Goal: Find specific page/section: Find specific page/section

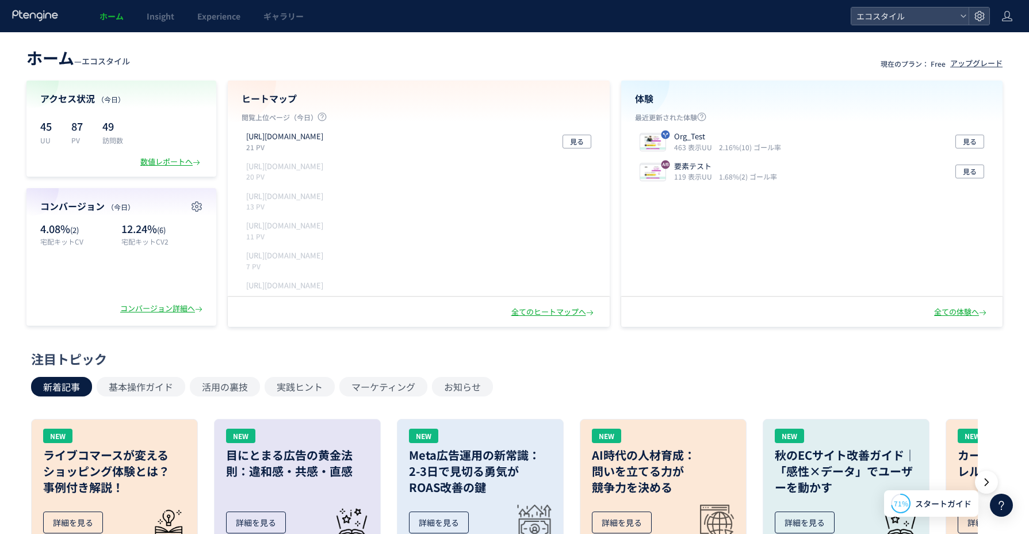
click at [105, 17] on span "ホーム" at bounding box center [111, 15] width 24 height 11
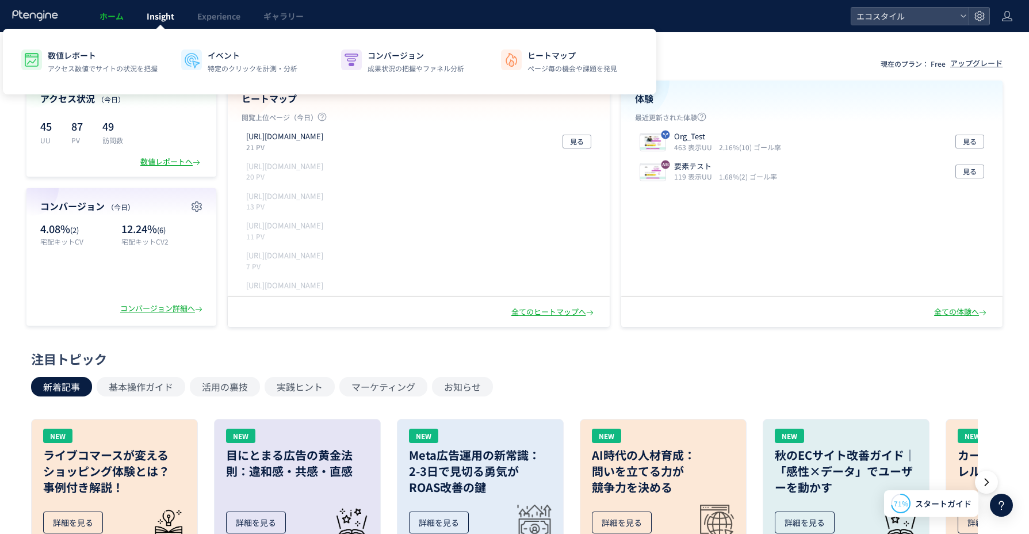
click at [155, 20] on span "Insight" at bounding box center [161, 15] width 28 height 11
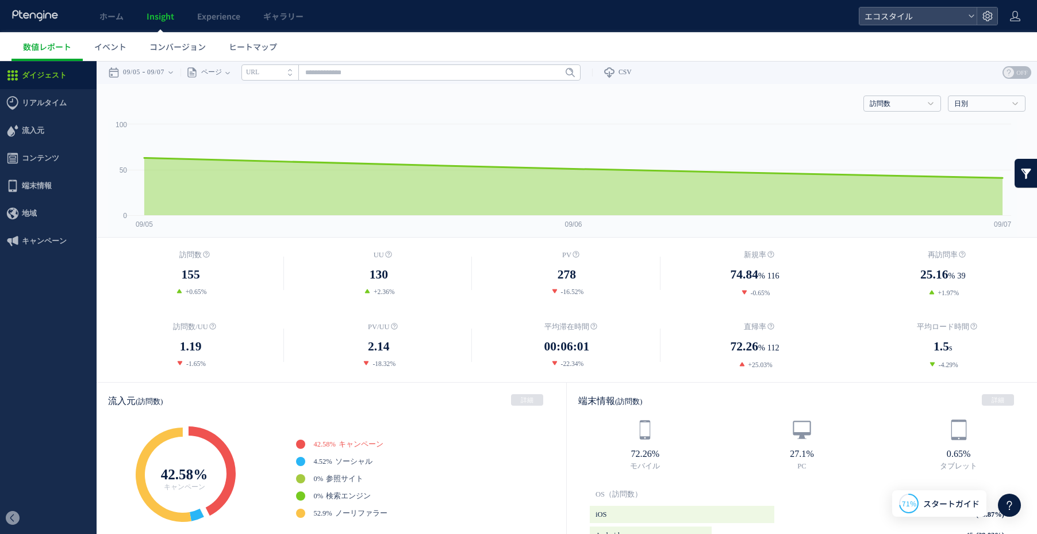
click at [106, 18] on span "ホーム" at bounding box center [111, 15] width 24 height 11
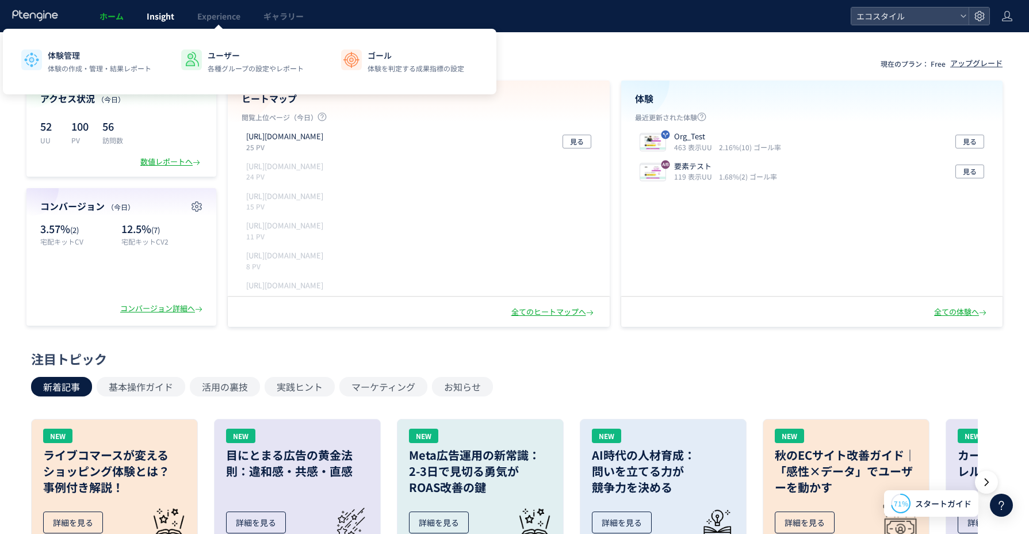
click at [156, 16] on span "Insight" at bounding box center [161, 15] width 28 height 11
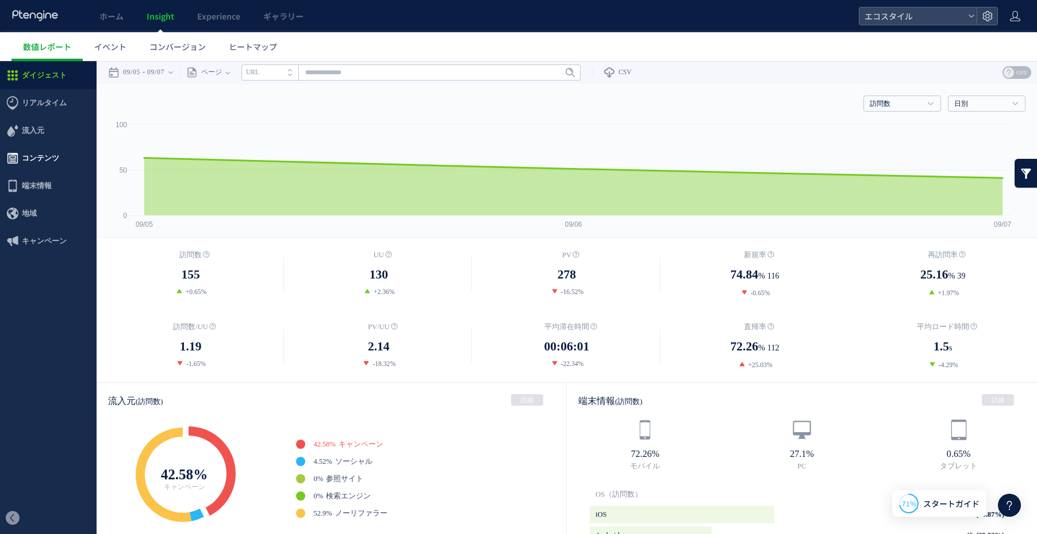
click at [45, 165] on span "コンテンツ" at bounding box center [40, 158] width 37 height 28
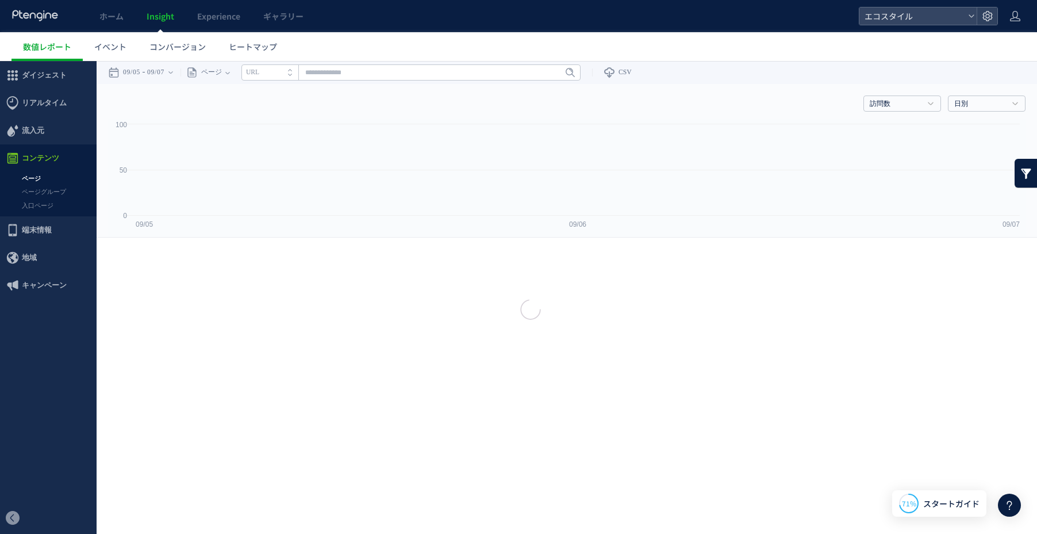
click at [40, 204] on div at bounding box center [518, 267] width 1037 height 534
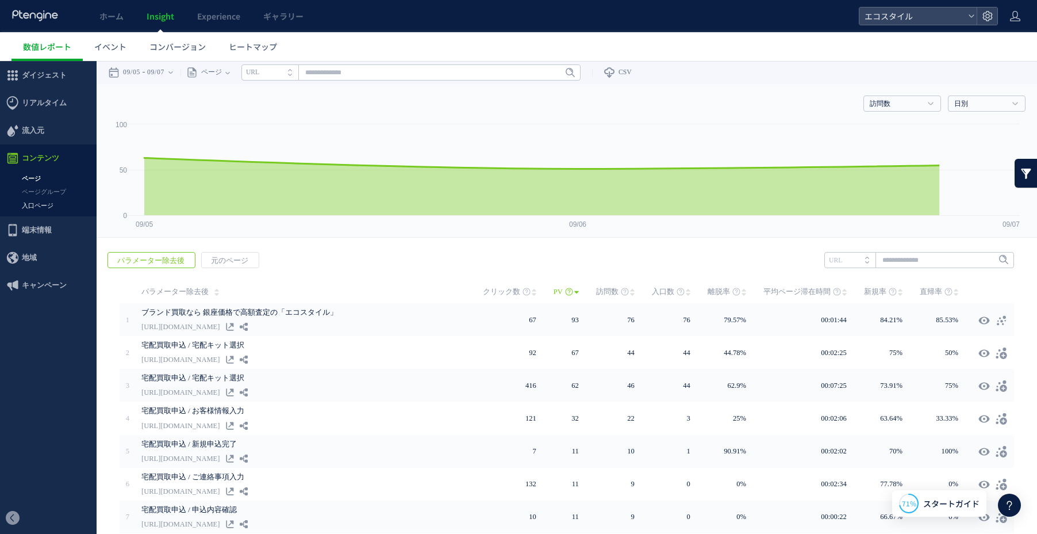
click at [39, 206] on link "入口ページ" at bounding box center [48, 205] width 97 height 13
